Goal: Task Accomplishment & Management: Complete application form

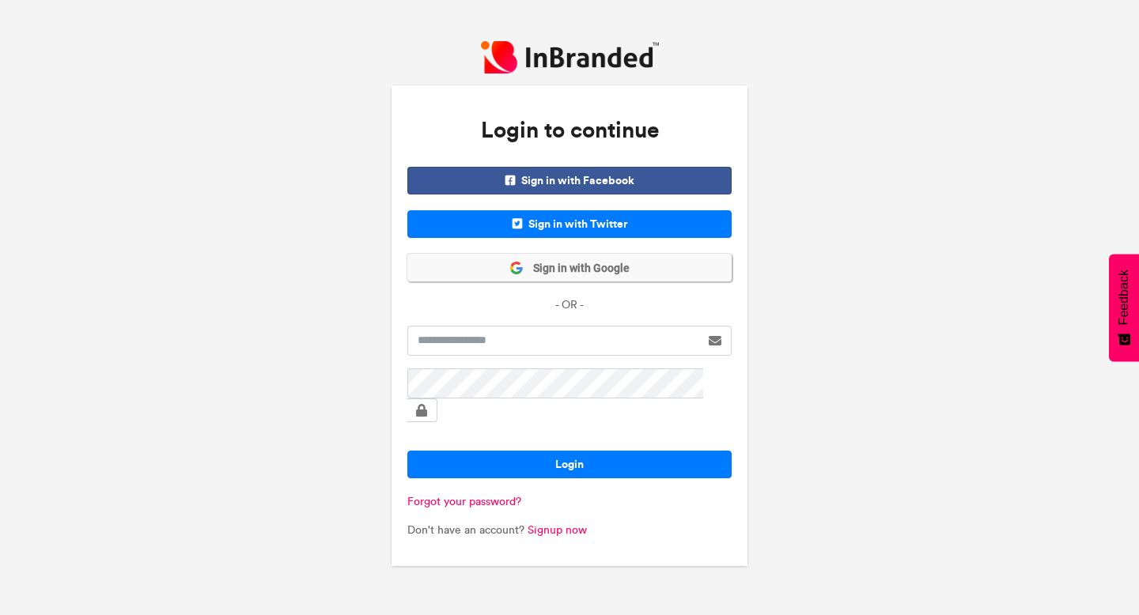
click at [553, 277] on span "Sign in with Google" at bounding box center [577, 269] width 106 height 16
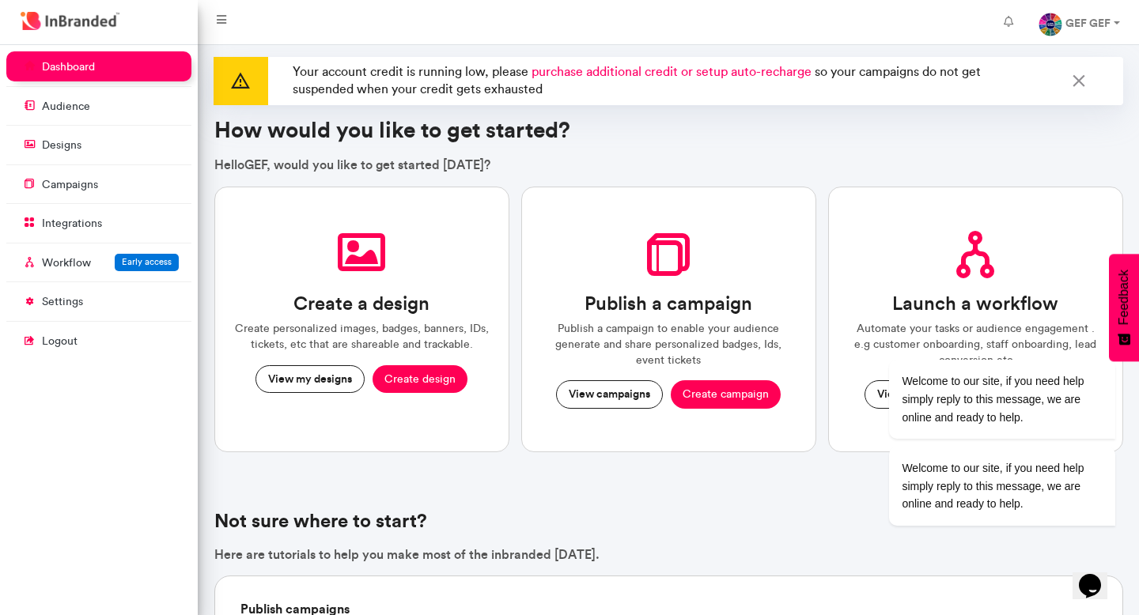
click at [131, 64] on link "dashboard" at bounding box center [98, 66] width 185 height 30
click at [63, 141] on p "designs" at bounding box center [62, 146] width 40 height 16
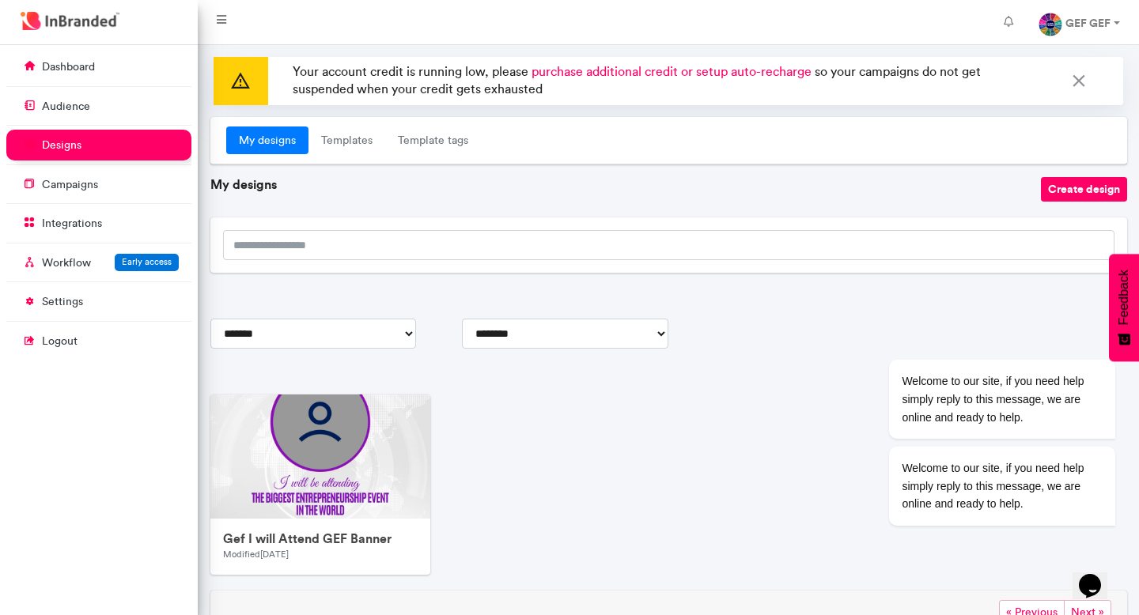
scroll to position [73, 0]
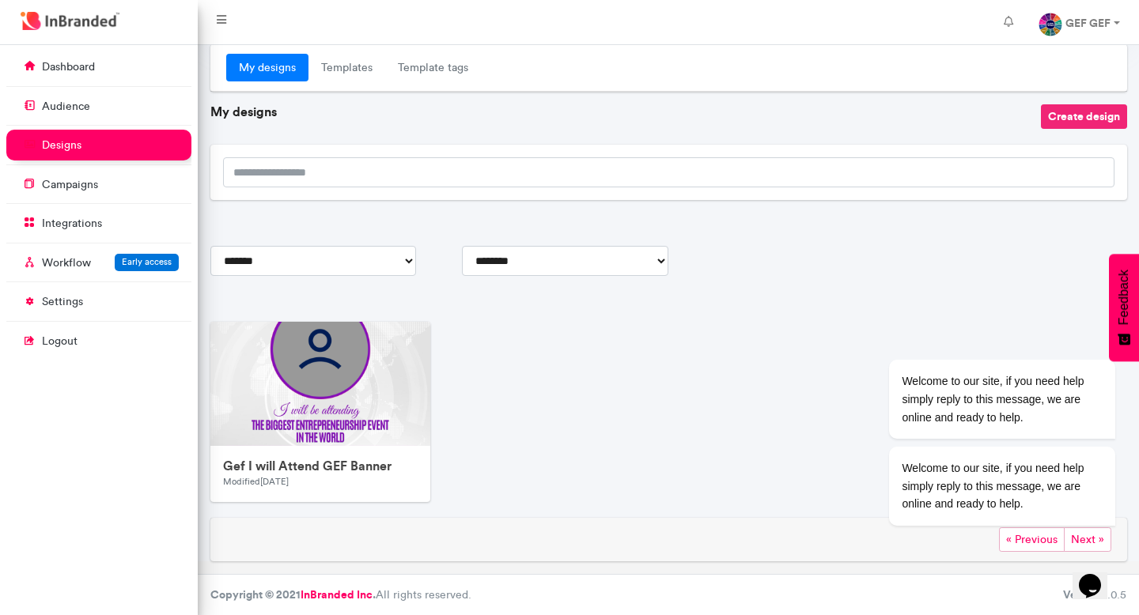
click at [1072, 113] on button "Create design" at bounding box center [1084, 116] width 86 height 25
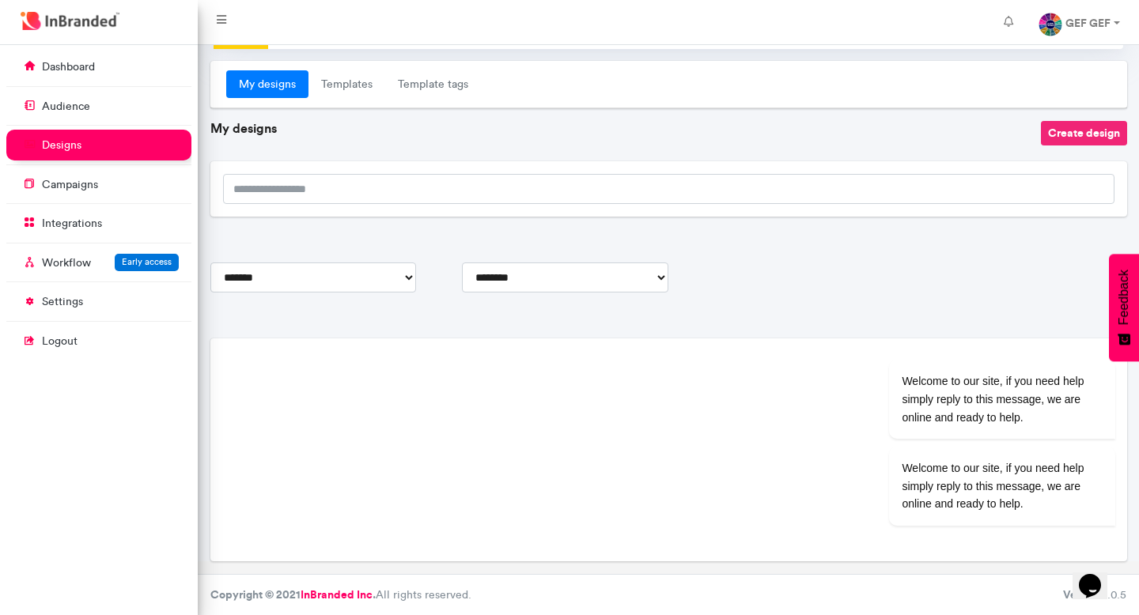
scroll to position [56, 0]
click at [353, 83] on link "Templates" at bounding box center [346, 84] width 77 height 28
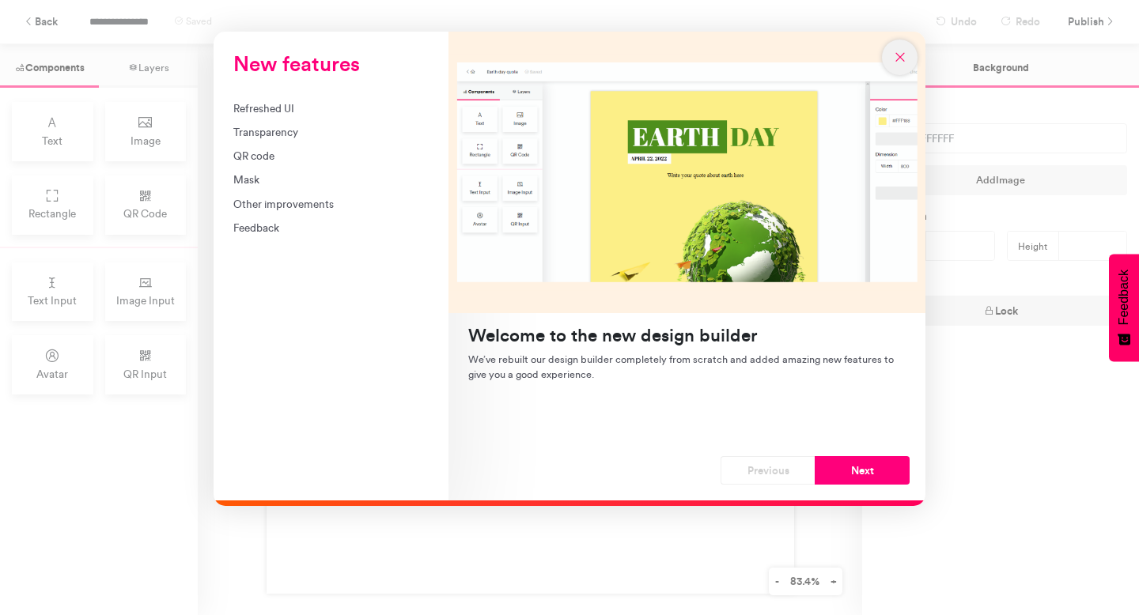
click at [898, 54] on icon "New features" at bounding box center [900, 57] width 14 height 14
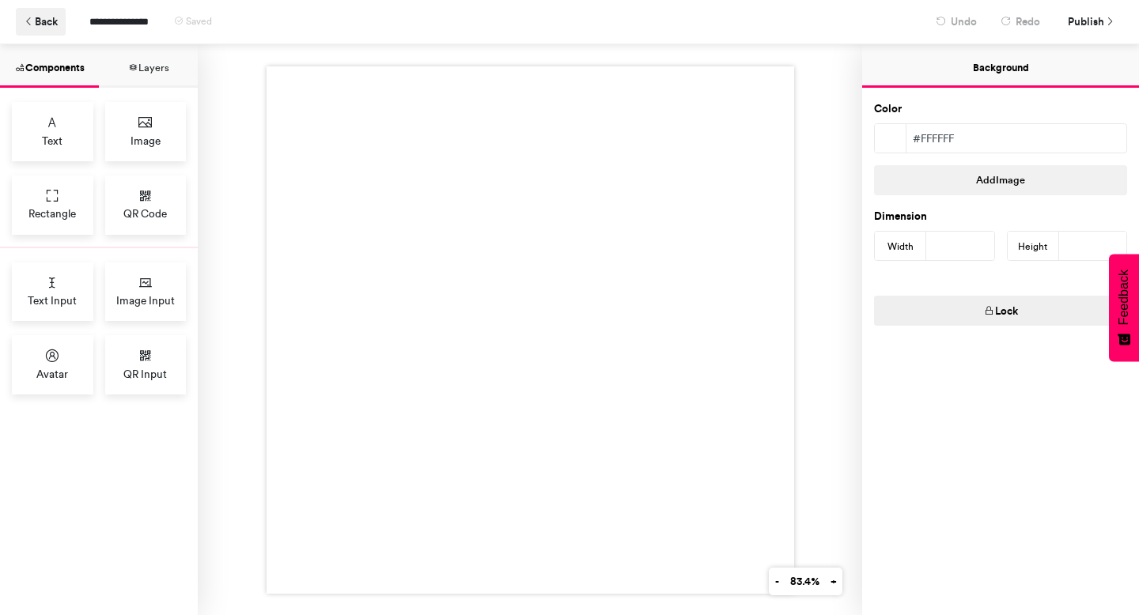
click at [30, 25] on icon at bounding box center [29, 22] width 11 height 11
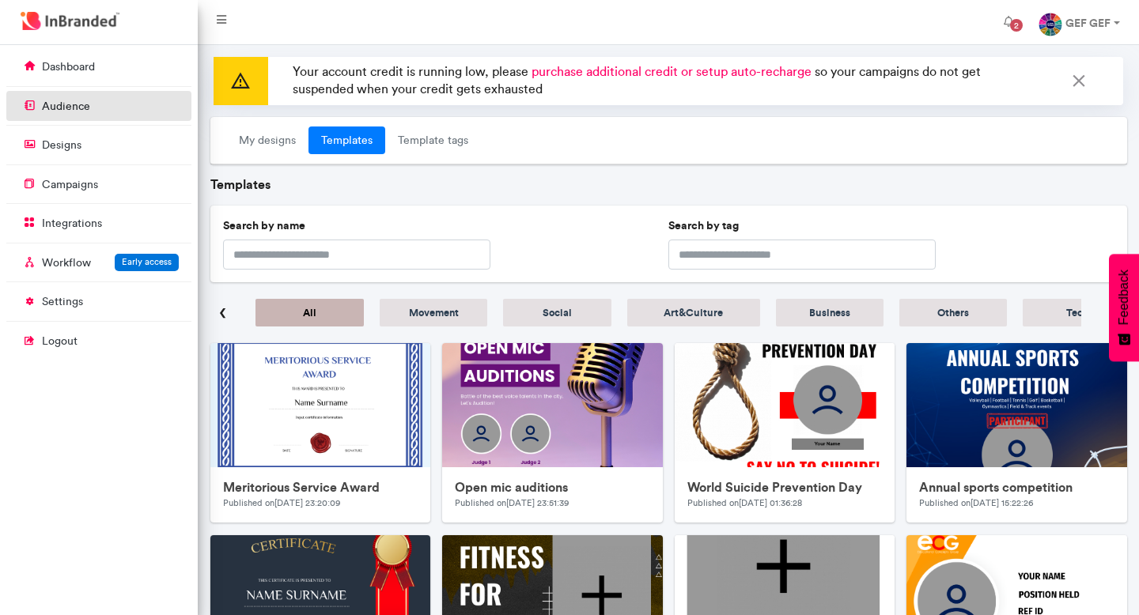
click at [74, 106] on p "audience" at bounding box center [66, 107] width 48 height 16
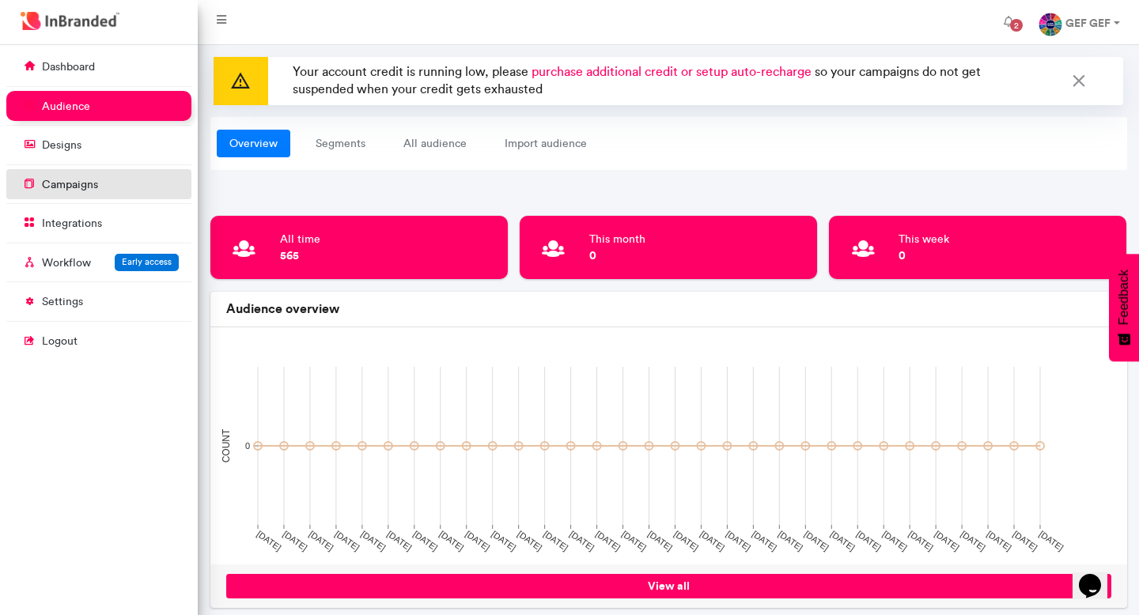
click at [78, 191] on p "campaigns" at bounding box center [70, 185] width 56 height 16
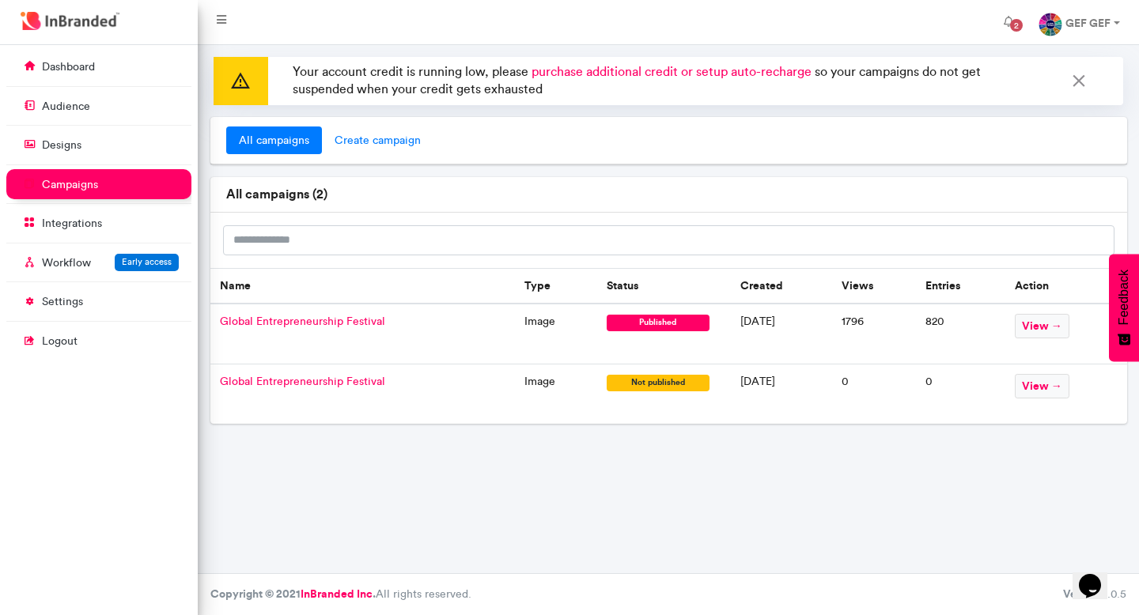
click at [385, 142] on span "create campaign" at bounding box center [378, 141] width 112 height 28
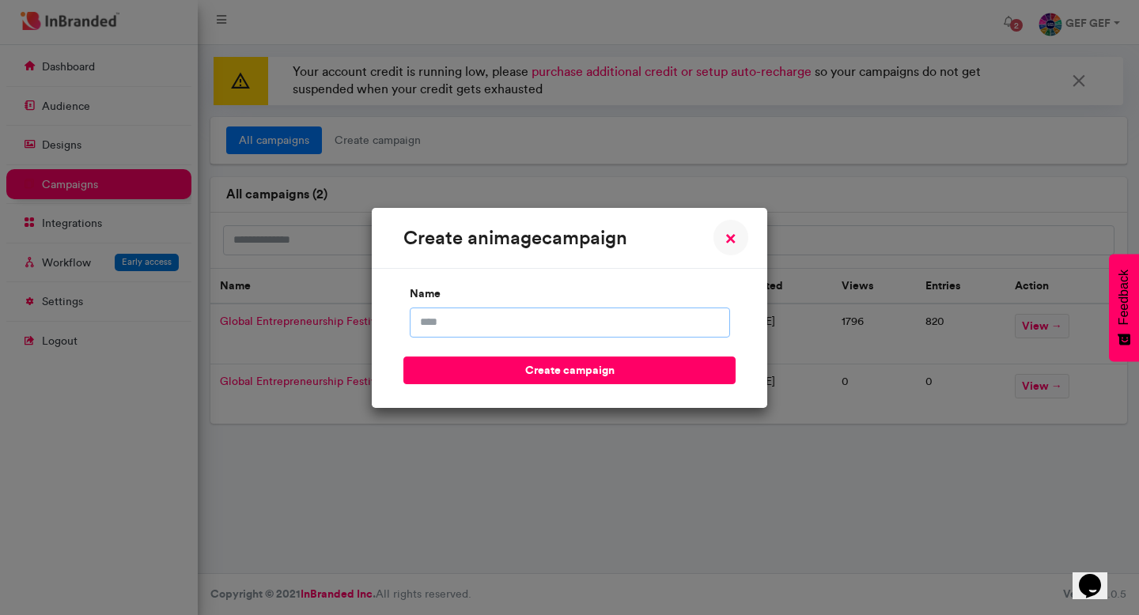
click at [441, 319] on input "name" at bounding box center [570, 323] width 320 height 30
click at [418, 319] on input "**********" at bounding box center [570, 323] width 320 height 30
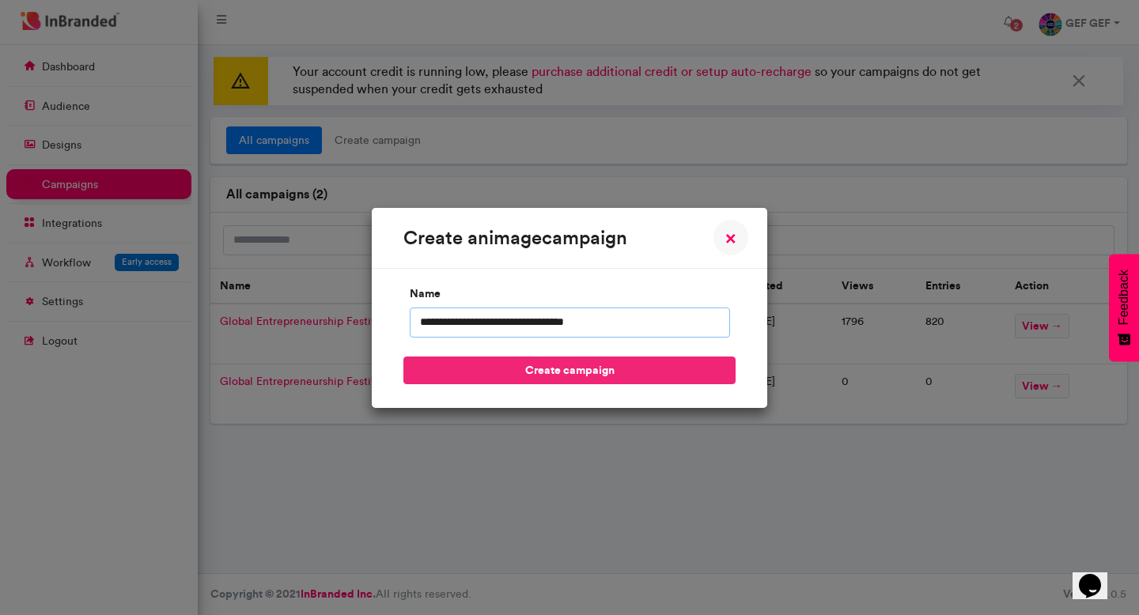
type input "**********"
click at [610, 369] on button "create campaign" at bounding box center [569, 371] width 332 height 28
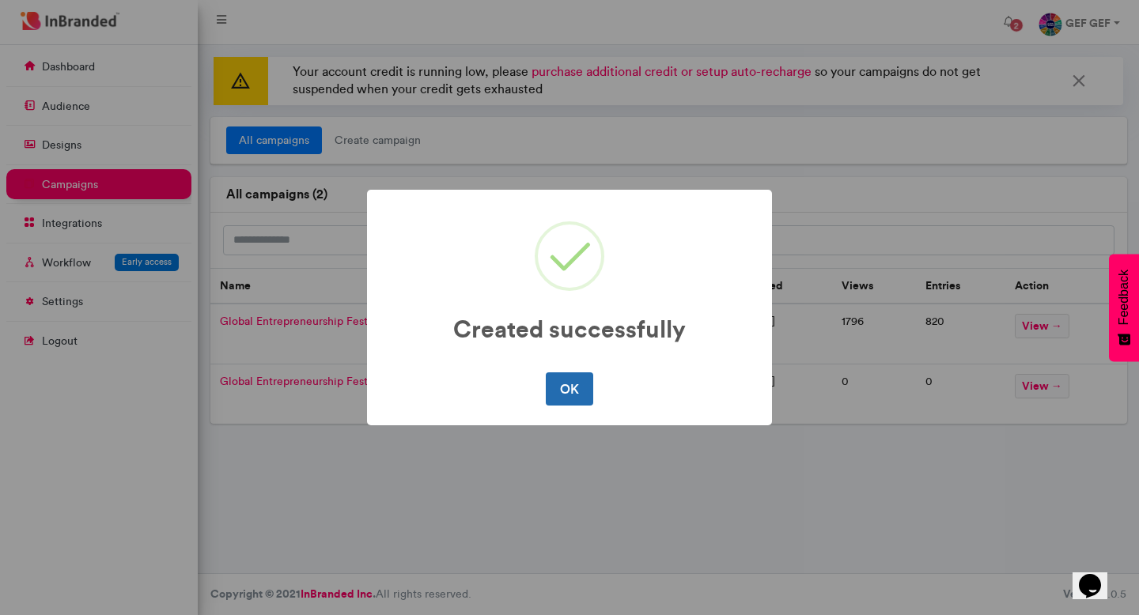
click at [581, 392] on button "OK" at bounding box center [569, 389] width 47 height 33
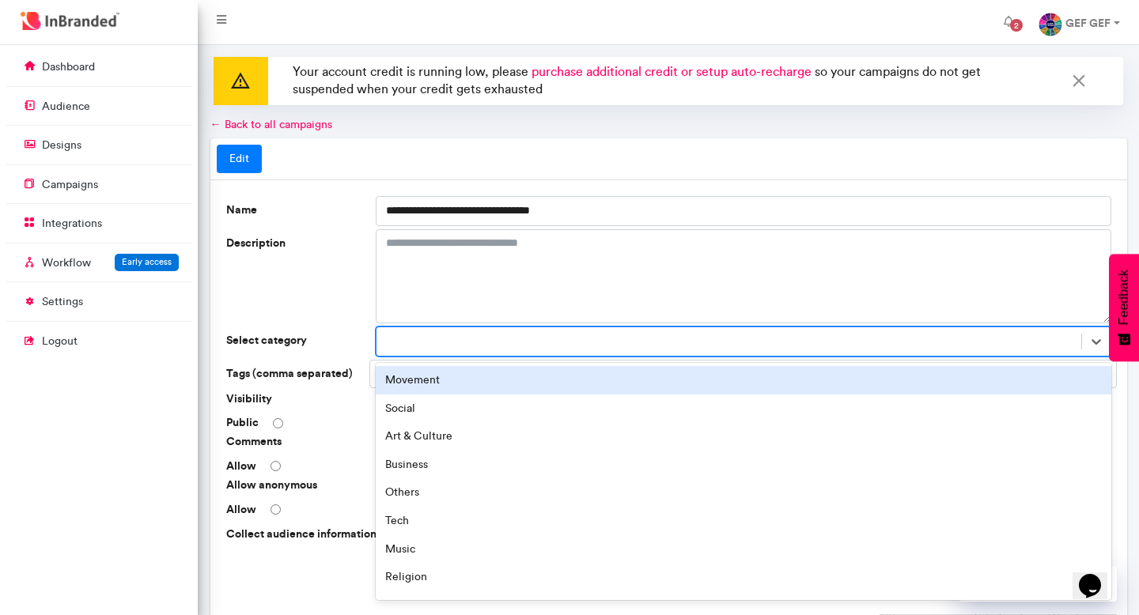
click at [392, 342] on div at bounding box center [728, 342] width 705 height 26
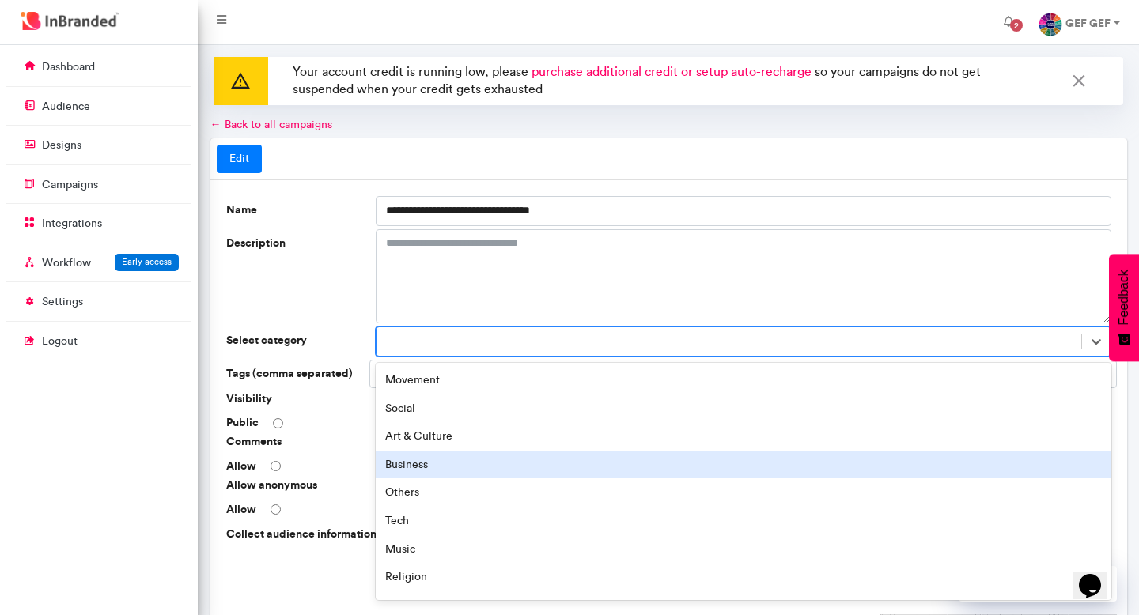
click at [407, 467] on div "Business" at bounding box center [744, 465] width 736 height 28
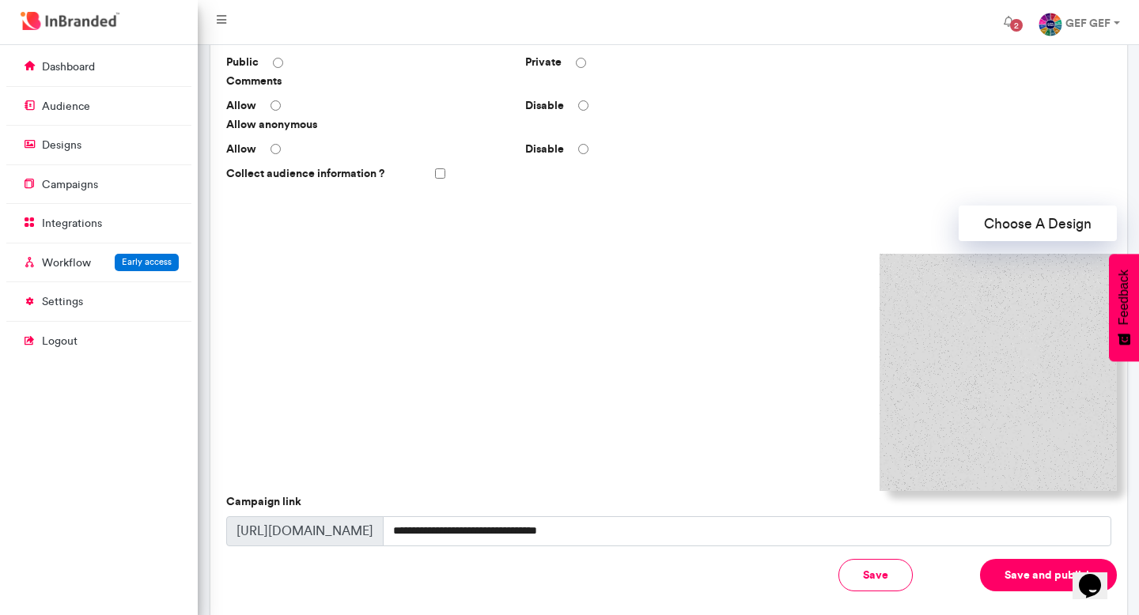
scroll to position [460, 0]
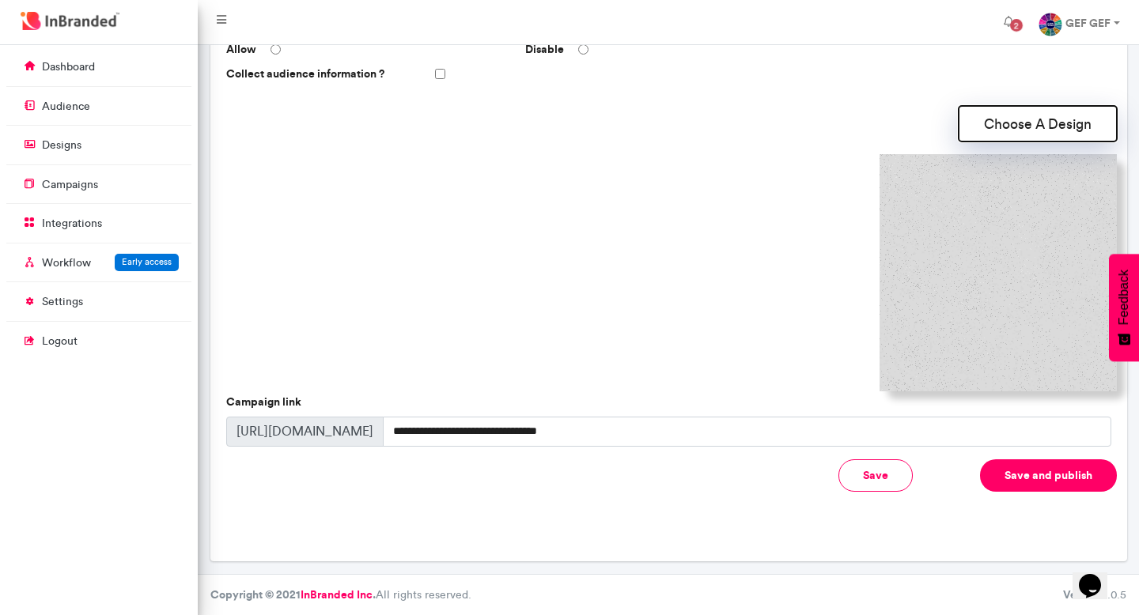
click at [1034, 130] on button "Choose A Design" at bounding box center [1038, 124] width 158 height 36
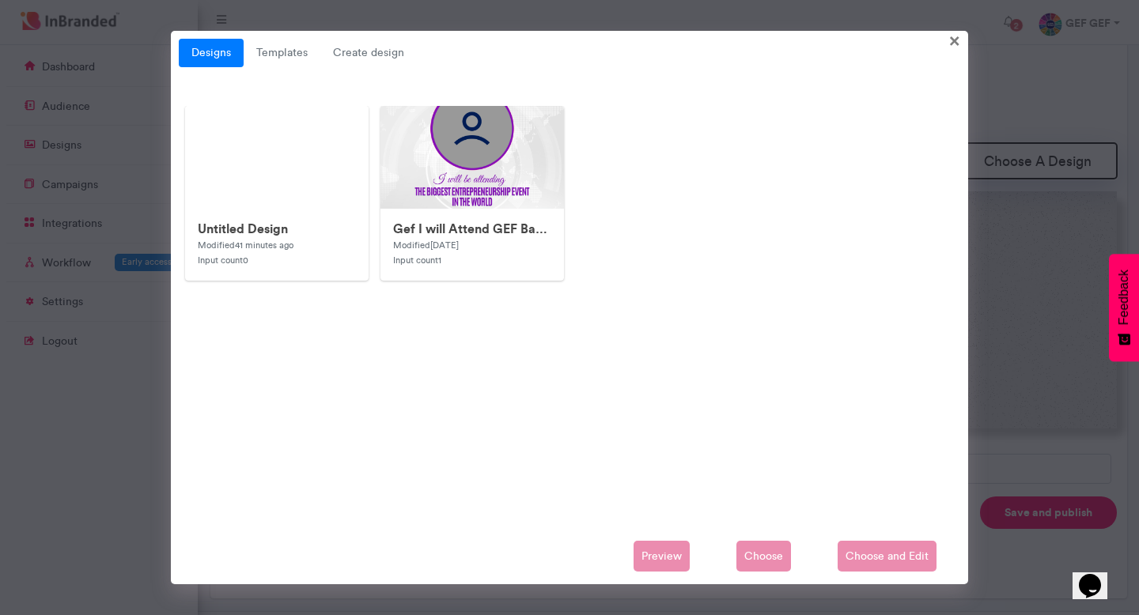
scroll to position [420, 0]
click at [297, 51] on link "Templates" at bounding box center [282, 53] width 77 height 28
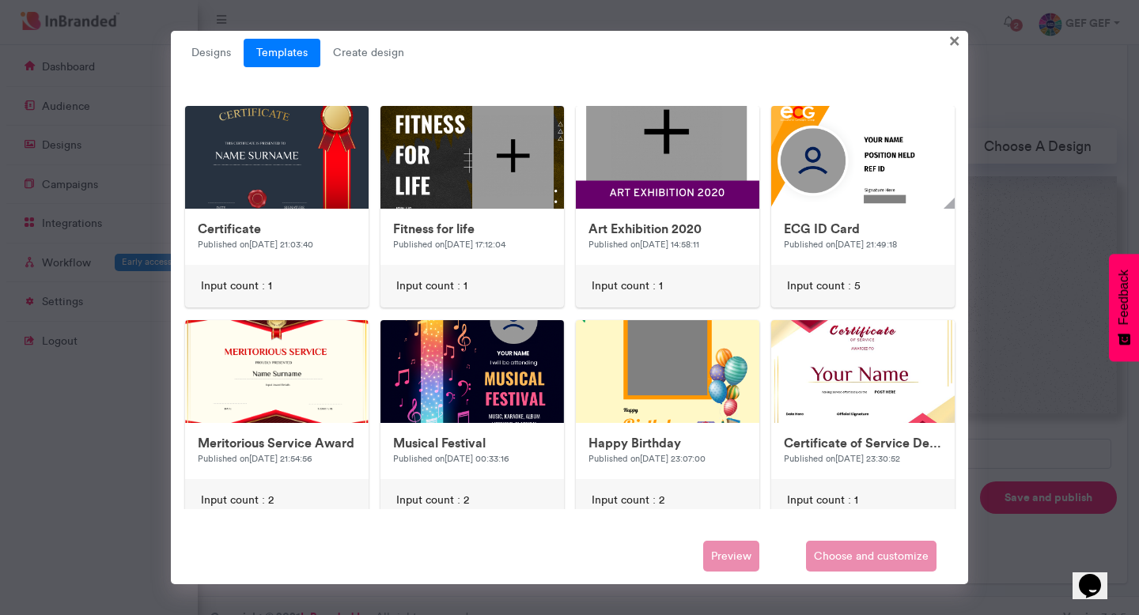
scroll to position [711, 0]
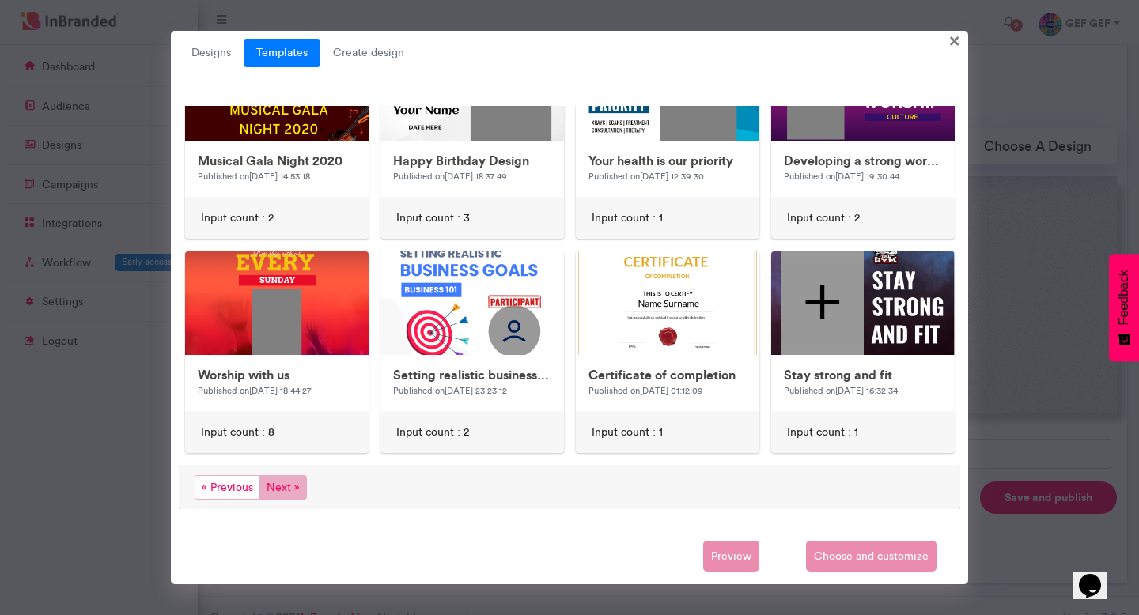
click at [282, 487] on span "Next »" at bounding box center [282, 487] width 47 height 25
